Goal: Task Accomplishment & Management: Manage account settings

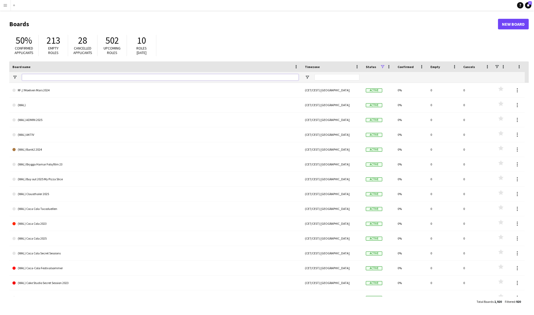
click at [42, 78] on input "Board name Filter Input" at bounding box center [160, 77] width 276 height 6
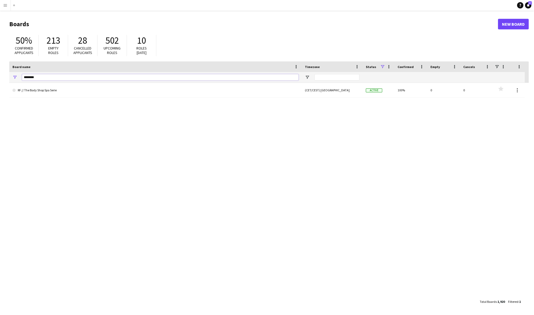
type input "********"
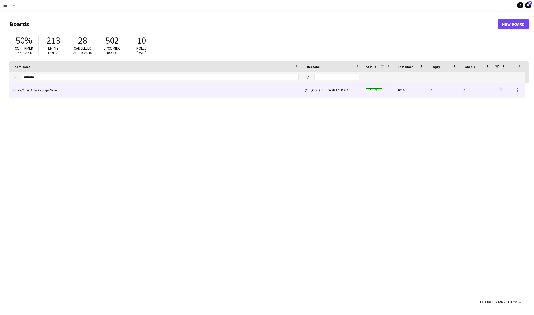
click at [53, 91] on link "RF // The Body Shop Spa Serie" at bounding box center [155, 90] width 286 height 15
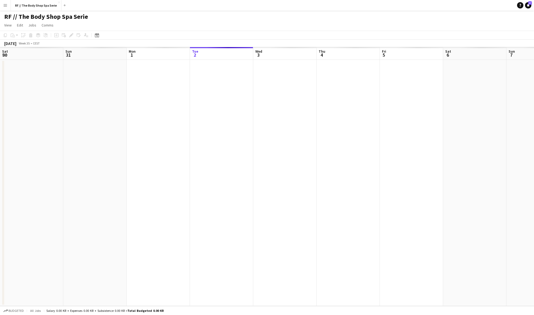
scroll to position [0, 126]
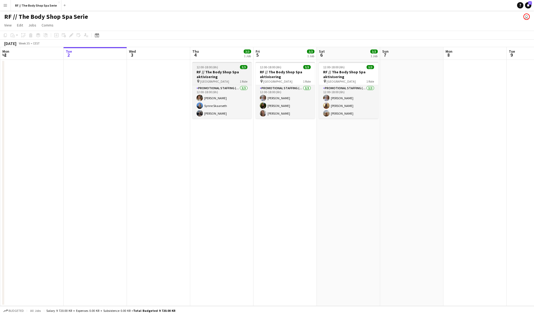
click at [208, 70] on h3 "RF // The Body Shop Spa aktivisering" at bounding box center [221, 75] width 59 height 10
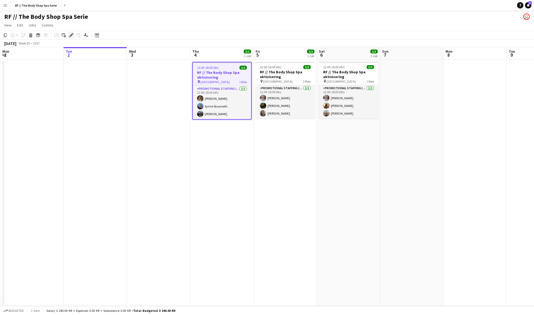
click at [70, 35] on icon "Edit" at bounding box center [71, 35] width 4 height 4
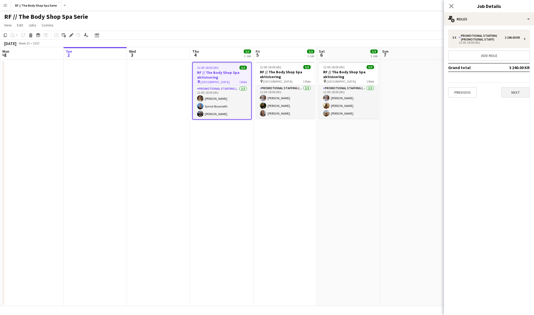
click at [513, 88] on button "Next" at bounding box center [515, 92] width 29 height 11
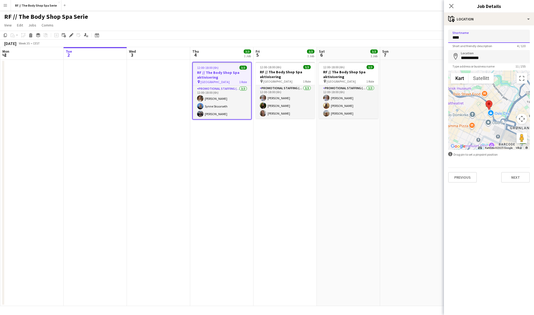
drag, startPoint x: 462, startPoint y: 38, endPoint x: 436, endPoint y: 37, distance: 26.2
type input "********"
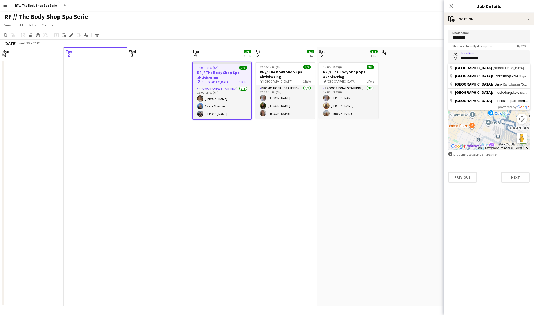
drag, startPoint x: 483, startPoint y: 61, endPoint x: 451, endPoint y: 59, distance: 32.6
type input "**********"
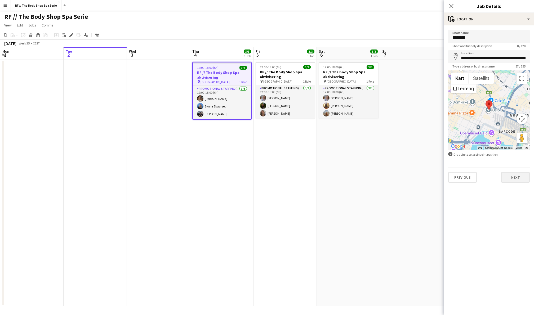
click at [514, 181] on button "Next" at bounding box center [515, 177] width 29 height 11
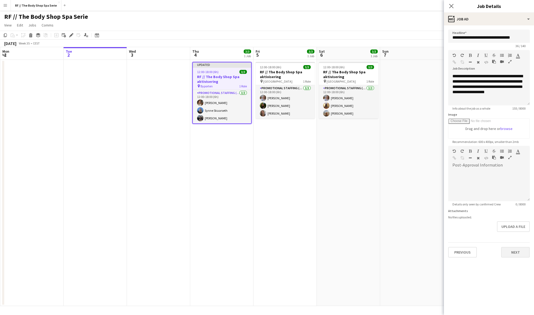
click at [519, 250] on button "Next" at bounding box center [515, 252] width 29 height 11
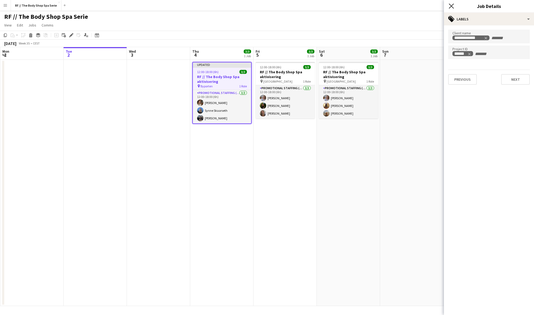
click at [450, 6] on icon "Close pop-in" at bounding box center [451, 5] width 5 height 5
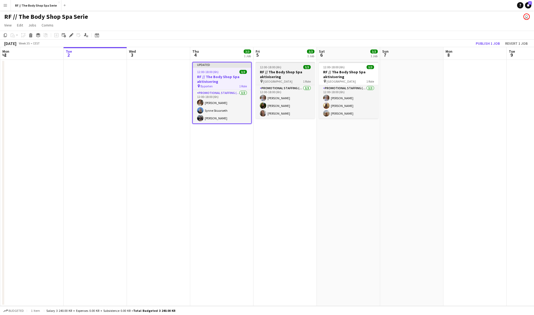
click at [275, 77] on h3 "RF // The Body Shop Spa aktivisering" at bounding box center [285, 75] width 59 height 10
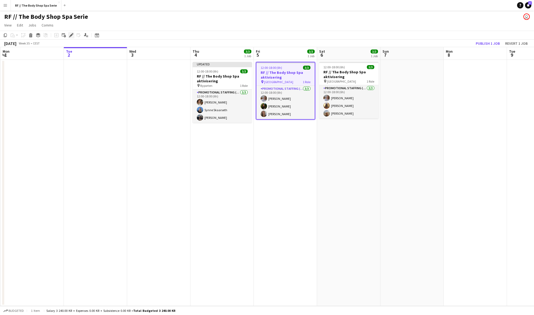
click at [71, 34] on icon at bounding box center [71, 35] width 3 height 3
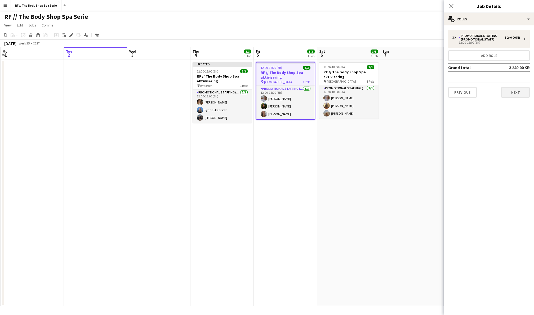
click at [515, 90] on button "Next" at bounding box center [515, 92] width 29 height 11
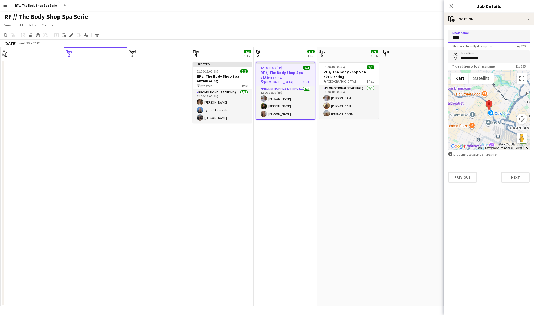
drag, startPoint x: 465, startPoint y: 37, endPoint x: 443, endPoint y: 37, distance: 22.2
type input "**********"
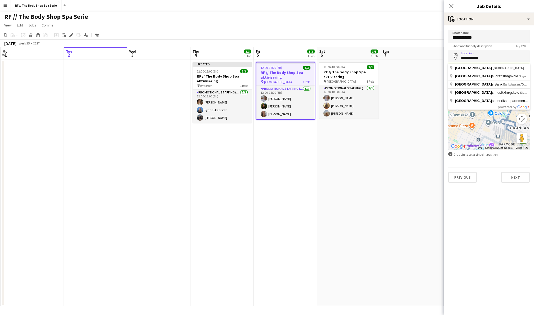
drag, startPoint x: 485, startPoint y: 55, endPoint x: 486, endPoint y: 60, distance: 5.0
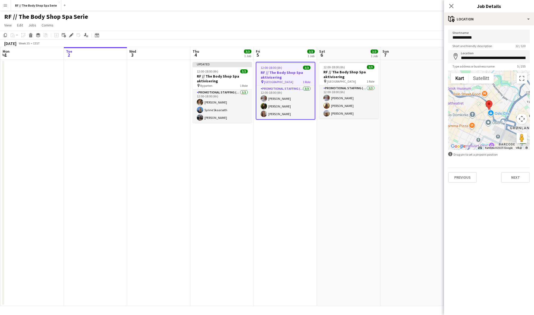
type input "**********"
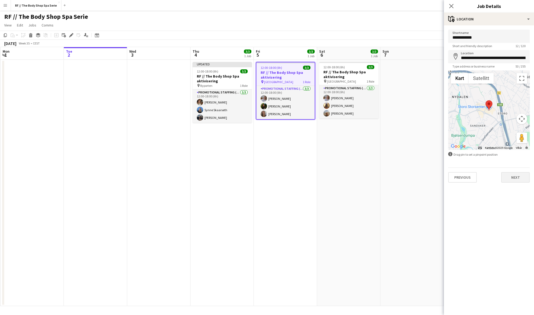
click at [516, 178] on button "Next" at bounding box center [515, 177] width 29 height 11
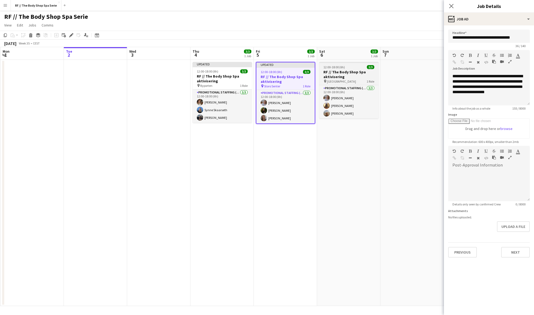
click at [350, 67] on div "12:00-18:00 (6h) 3/3" at bounding box center [348, 67] width 59 height 4
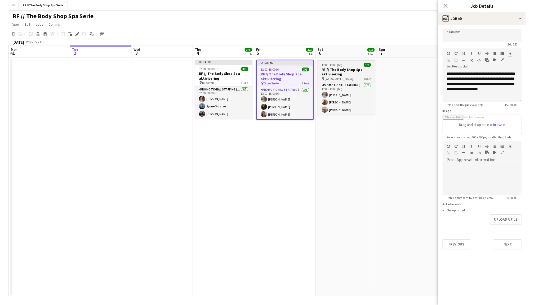
scroll to position [0, 126]
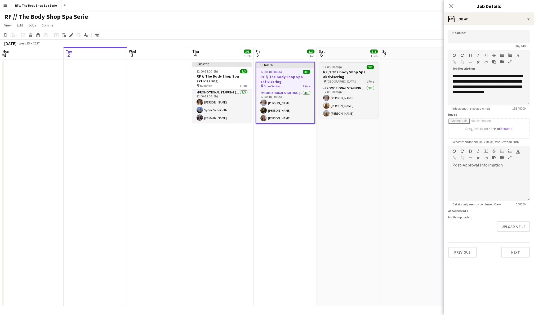
type input "**********"
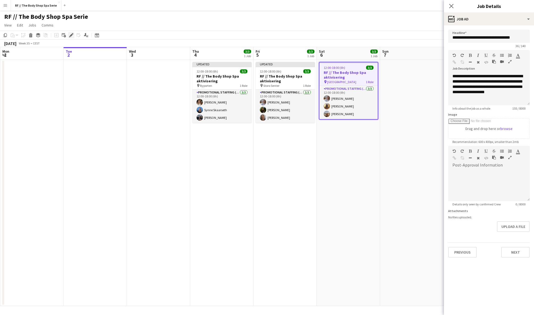
click at [69, 34] on icon "Edit" at bounding box center [71, 35] width 4 height 4
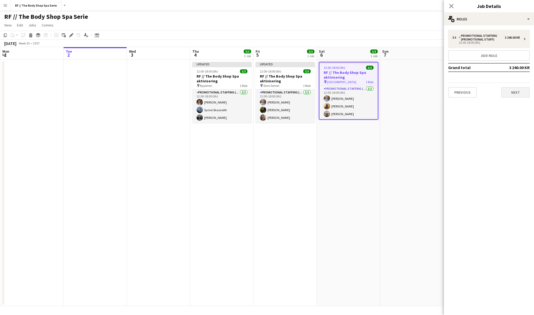
click at [511, 89] on button "Next" at bounding box center [515, 92] width 29 height 11
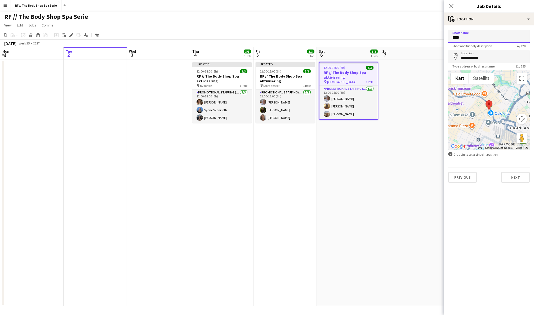
drag, startPoint x: 465, startPoint y: 38, endPoint x: 442, endPoint y: 38, distance: 22.8
type input "**********"
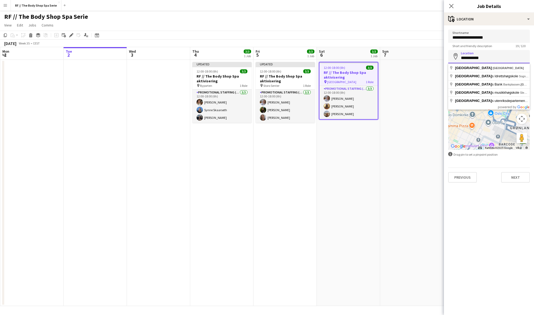
drag, startPoint x: 483, startPoint y: 60, endPoint x: 449, endPoint y: 60, distance: 34.4
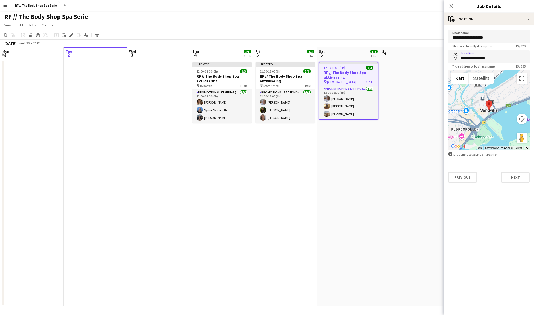
drag, startPoint x: 493, startPoint y: 59, endPoint x: 432, endPoint y: 57, distance: 60.9
click at [432, 57] on body "Menu Boards Boards Boards All jobs Status Workforce Workforce My Workforce Recr…" at bounding box center [267, 157] width 534 height 315
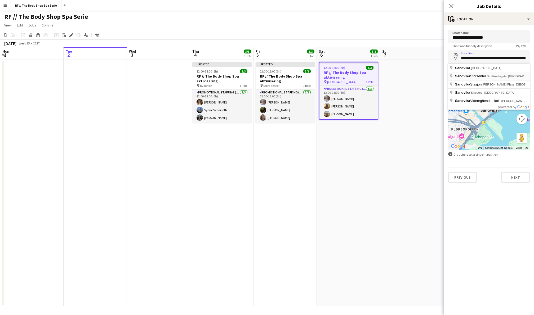
type input "**********"
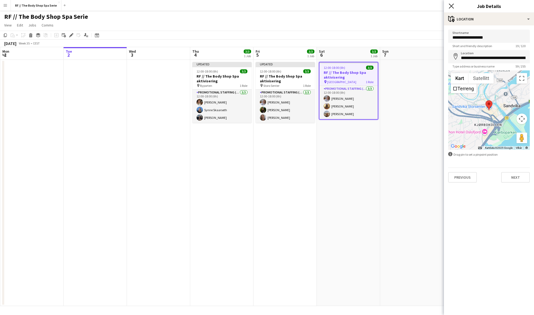
click at [451, 5] on icon "Close pop-in" at bounding box center [451, 5] width 5 height 5
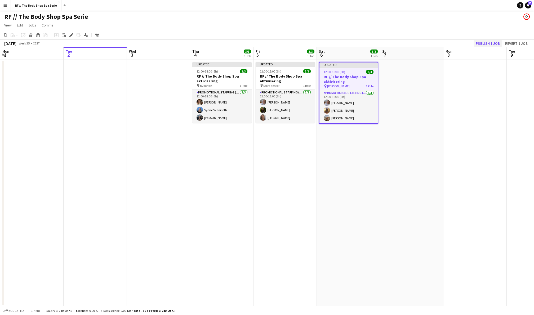
click at [482, 41] on button "Publish 1 job" at bounding box center [488, 43] width 28 height 7
click at [482, 41] on button "Publish 2 jobs" at bounding box center [479, 43] width 40 height 7
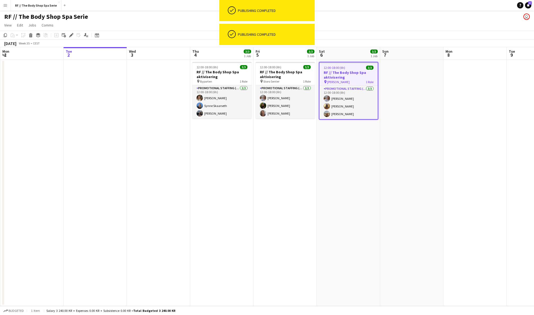
click at [404, 132] on app-date-cell at bounding box center [411, 183] width 63 height 246
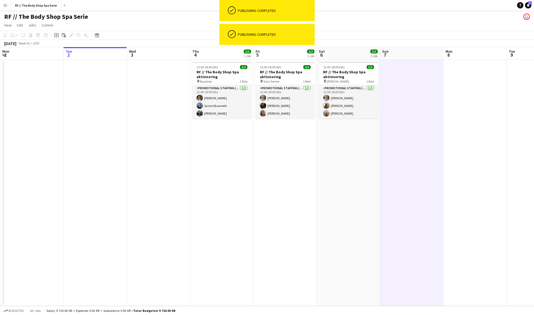
click at [508, 128] on app-date-cell at bounding box center [538, 183] width 63 height 246
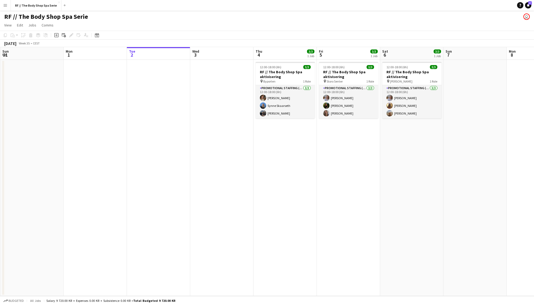
click at [471, 138] on app-date-cell at bounding box center [474, 178] width 63 height 237
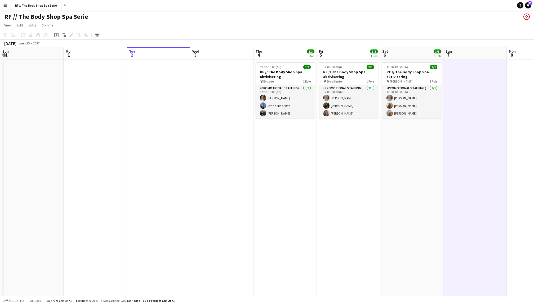
click at [408, 167] on app-date-cell "12:00-18:00 (6h) 3/3 RF // The Body Shop Spa aktivisering pin [PERSON_NAME] 1 R…" at bounding box center [411, 178] width 63 height 237
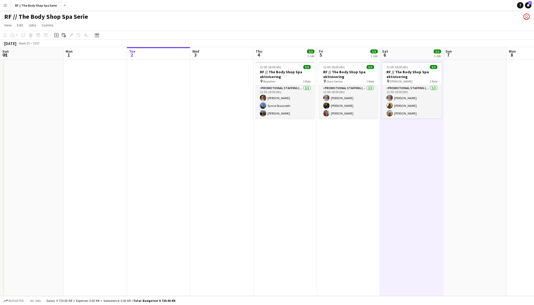
click at [259, 168] on app-date-cell "12:00-18:00 (6h) 3/3 RF // The Body Shop Spa aktivisering pin Byporten 1 Role P…" at bounding box center [284, 178] width 63 height 237
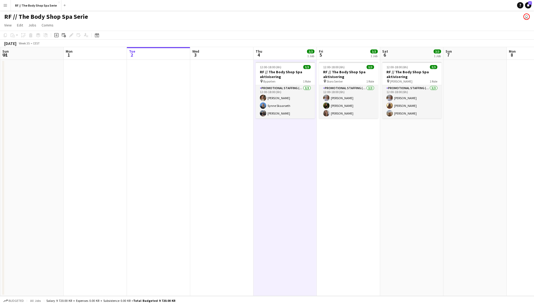
click at [215, 170] on app-date-cell at bounding box center [221, 178] width 63 height 237
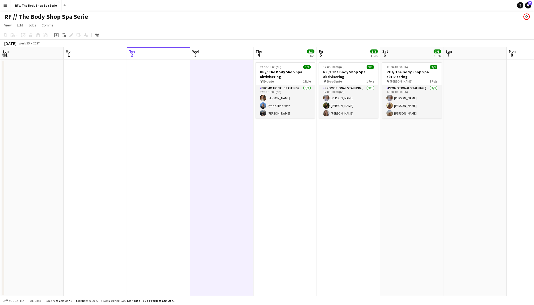
scroll to position [0, 126]
click at [517, 148] on app-date-cell at bounding box center [538, 178] width 63 height 237
